Goal: Transaction & Acquisition: Purchase product/service

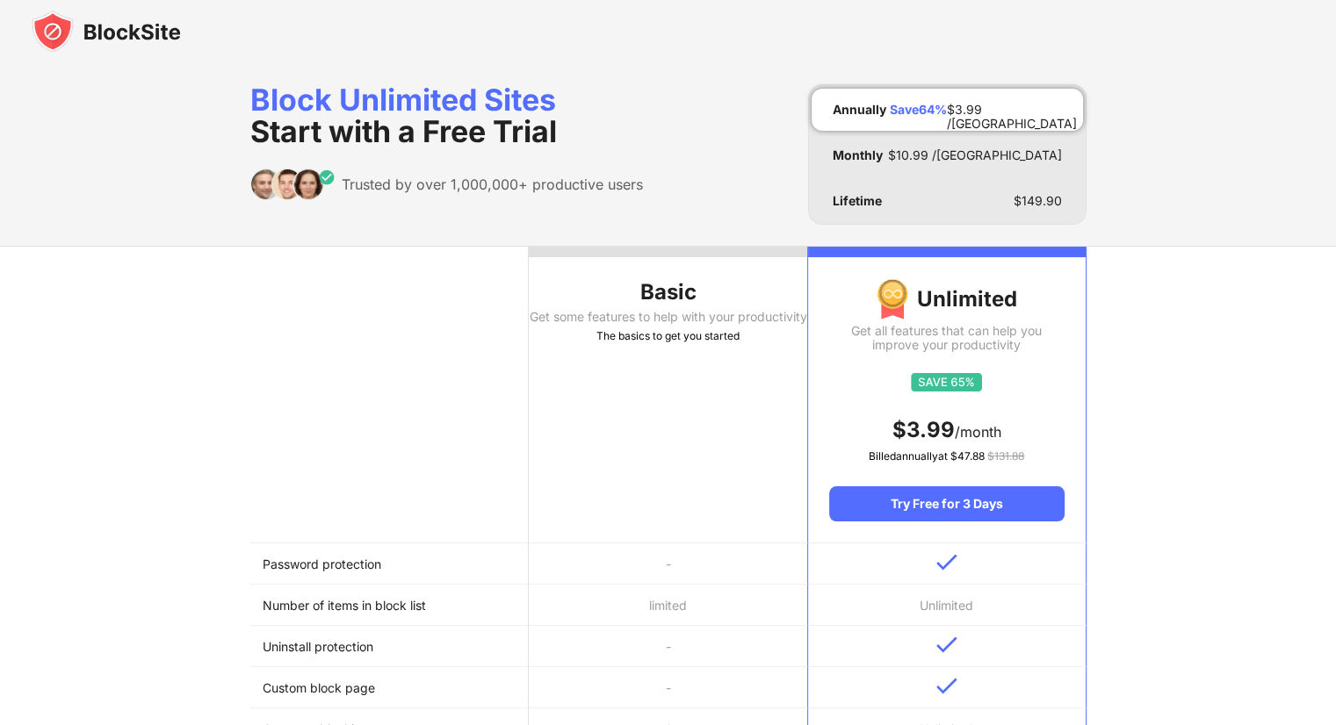
click at [653, 302] on div "Basic" at bounding box center [668, 292] width 278 height 28
click at [564, 345] on div "The basics to get you started" at bounding box center [668, 337] width 278 height 18
drag, startPoint x: 660, startPoint y: 636, endPoint x: 664, endPoint y: 594, distance: 42.3
click at [660, 633] on td "-" at bounding box center [668, 646] width 278 height 41
click at [664, 594] on td "limited" at bounding box center [668, 605] width 278 height 41
